Goal: Task Accomplishment & Management: Manage account settings

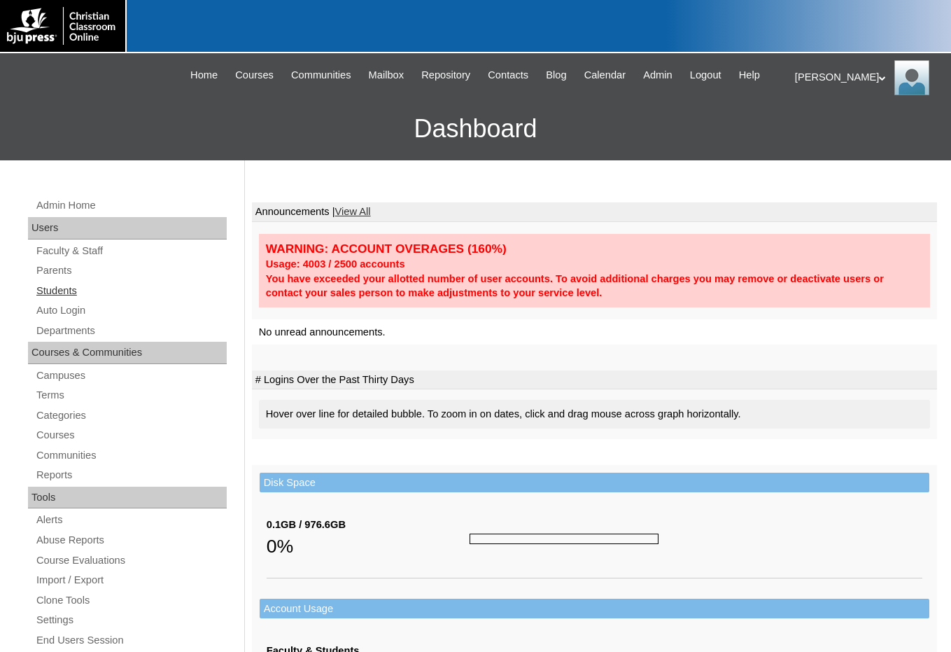
click at [53, 292] on link "Students" at bounding box center [131, 291] width 192 height 18
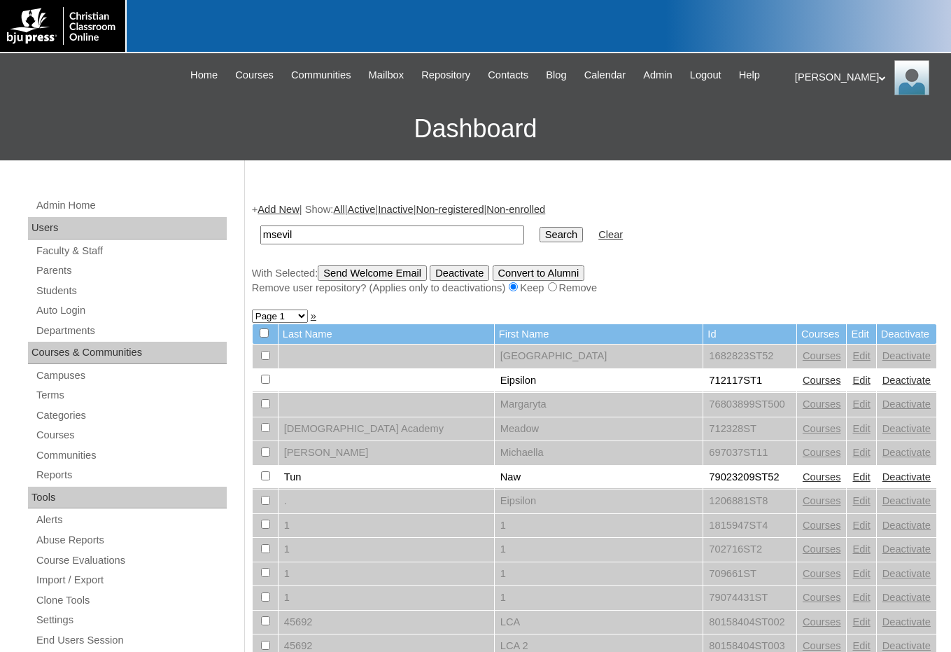
type input "msevilla"
click at [540, 227] on input "Search" at bounding box center [561, 234] width 43 height 15
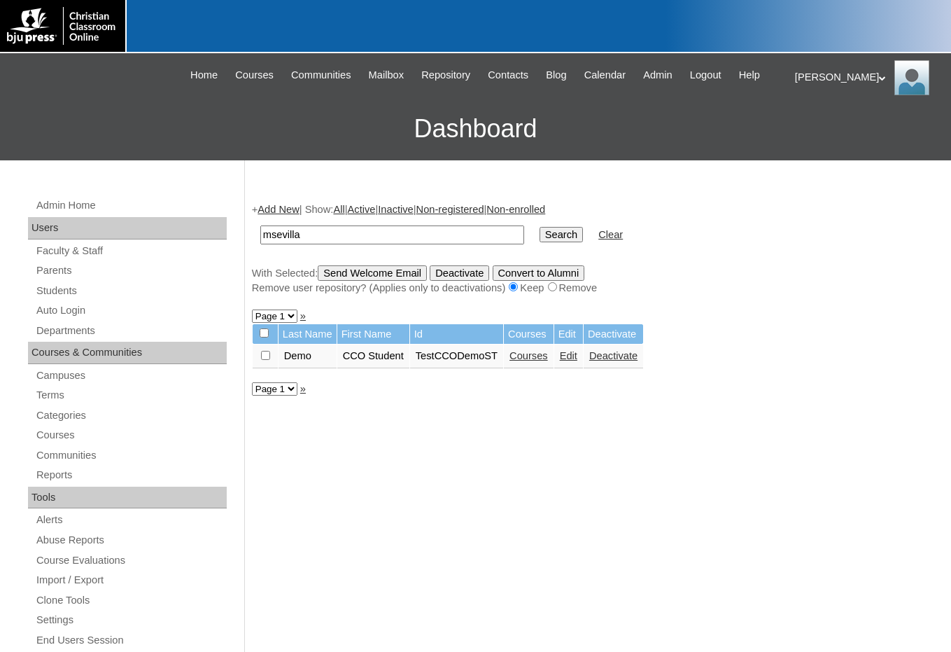
click at [525, 360] on link "Courses" at bounding box center [529, 355] width 39 height 11
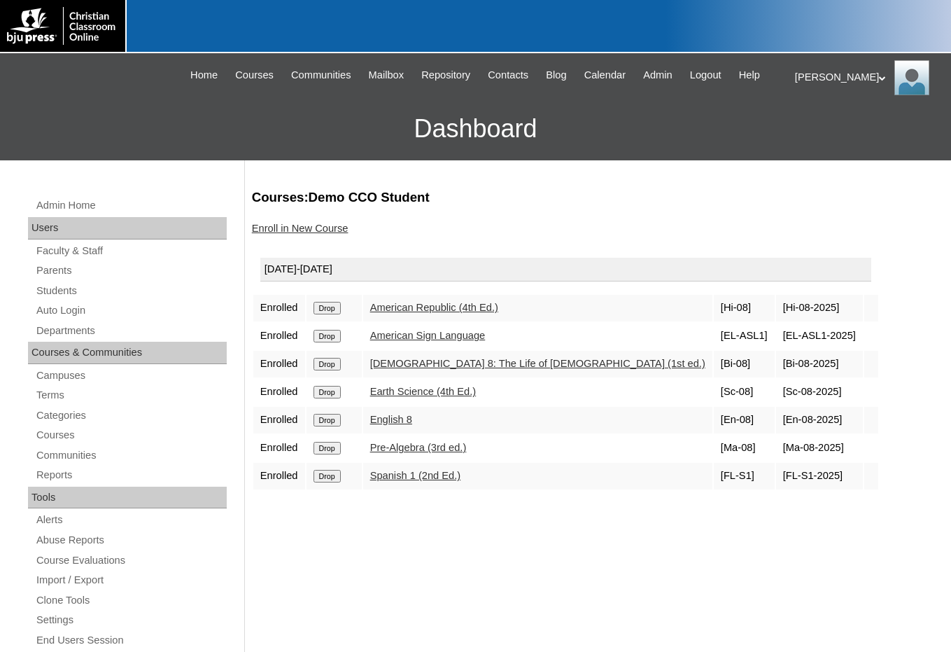
click at [335, 336] on input "Drop" at bounding box center [327, 336] width 27 height 13
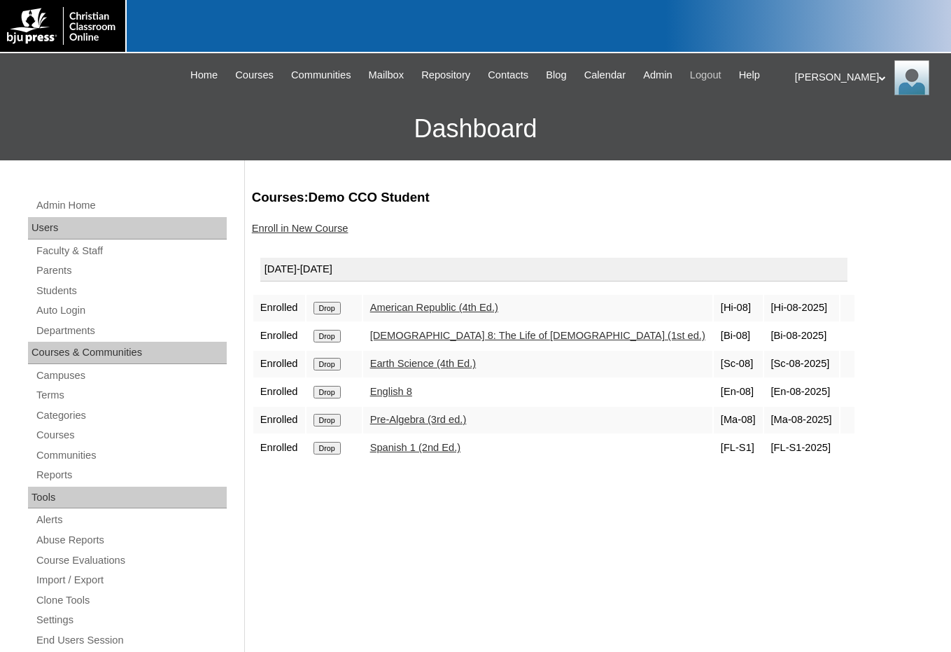
click at [711, 78] on span "Logout" at bounding box center [706, 75] width 32 height 16
